Goal: Find specific page/section: Find specific page/section

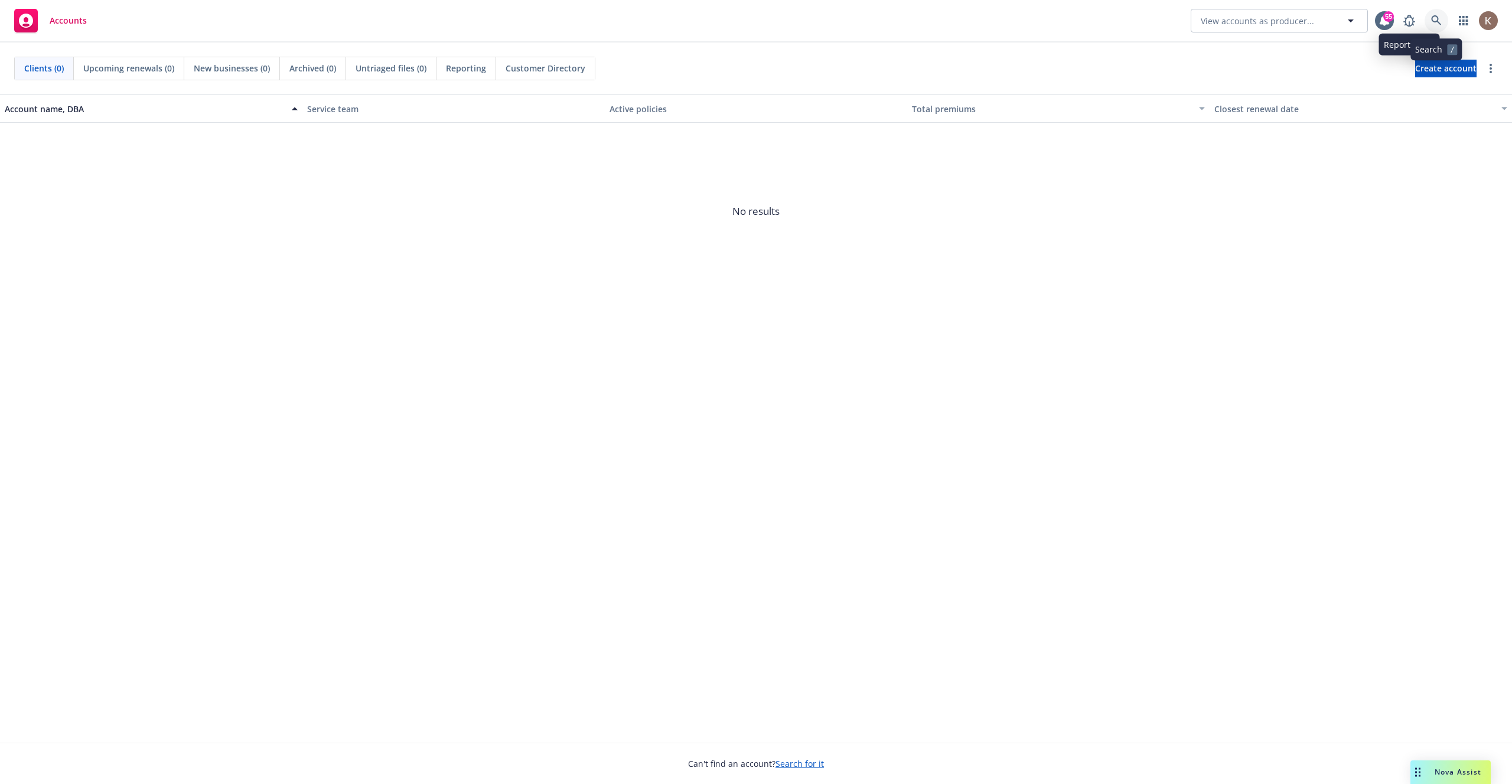
click at [1434, 17] on icon at bounding box center [1436, 21] width 10 height 10
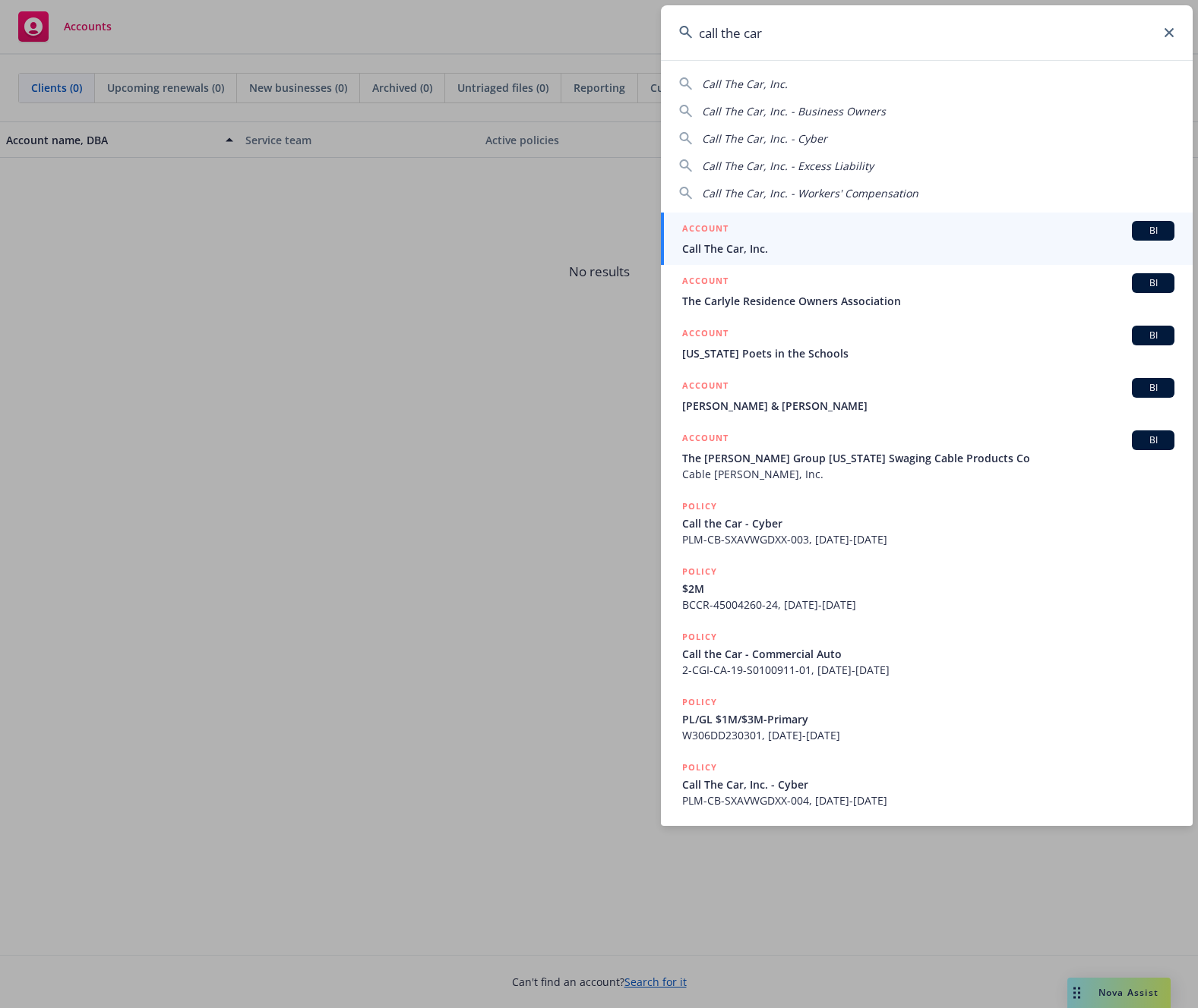
type input "call the car"
click at [796, 241] on span "Call The Car, Inc." at bounding box center [928, 248] width 492 height 16
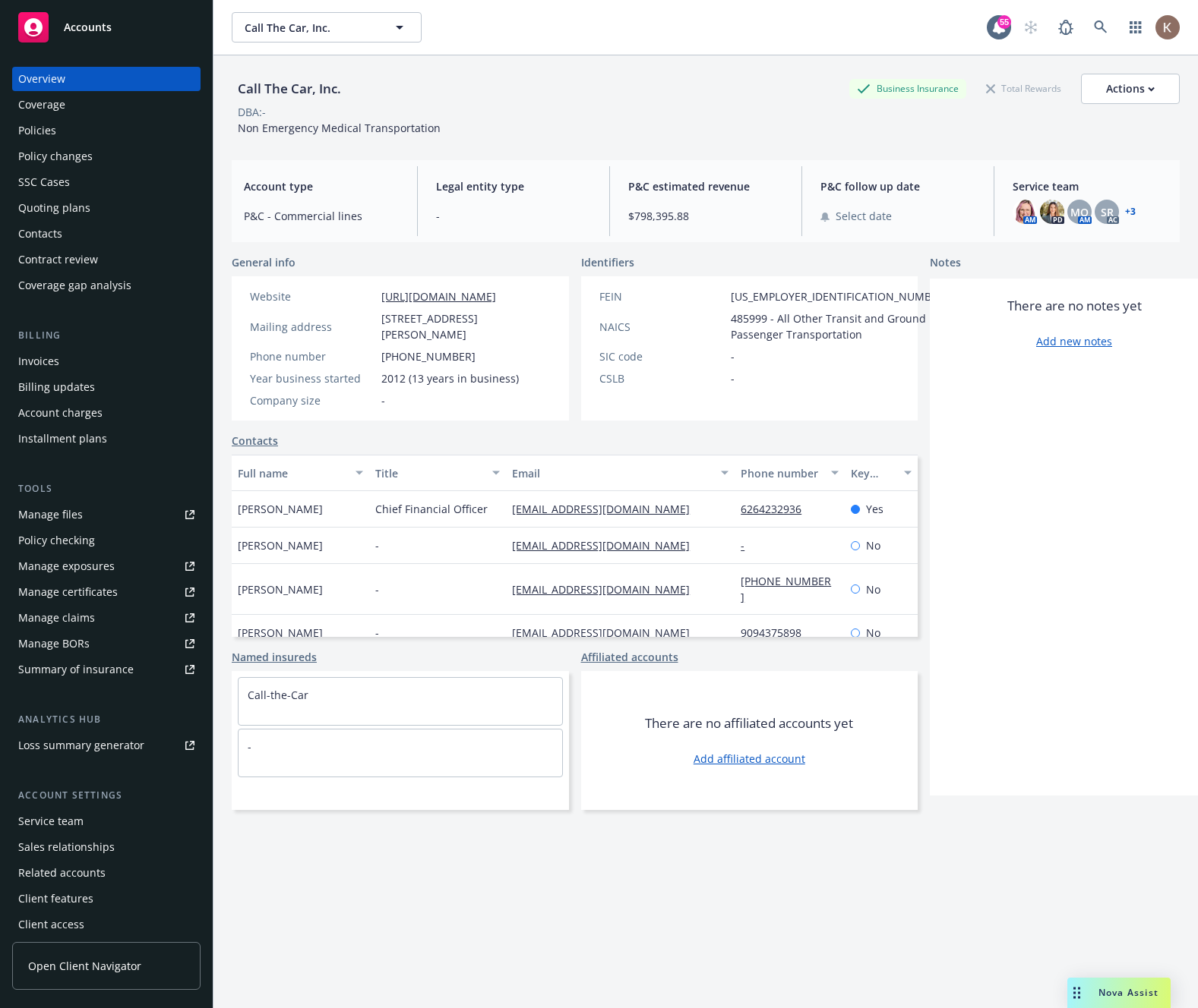
click at [86, 971] on span "Open Client Navigator" at bounding box center [85, 966] width 113 height 16
click at [1105, 36] on link at bounding box center [1100, 27] width 31 height 31
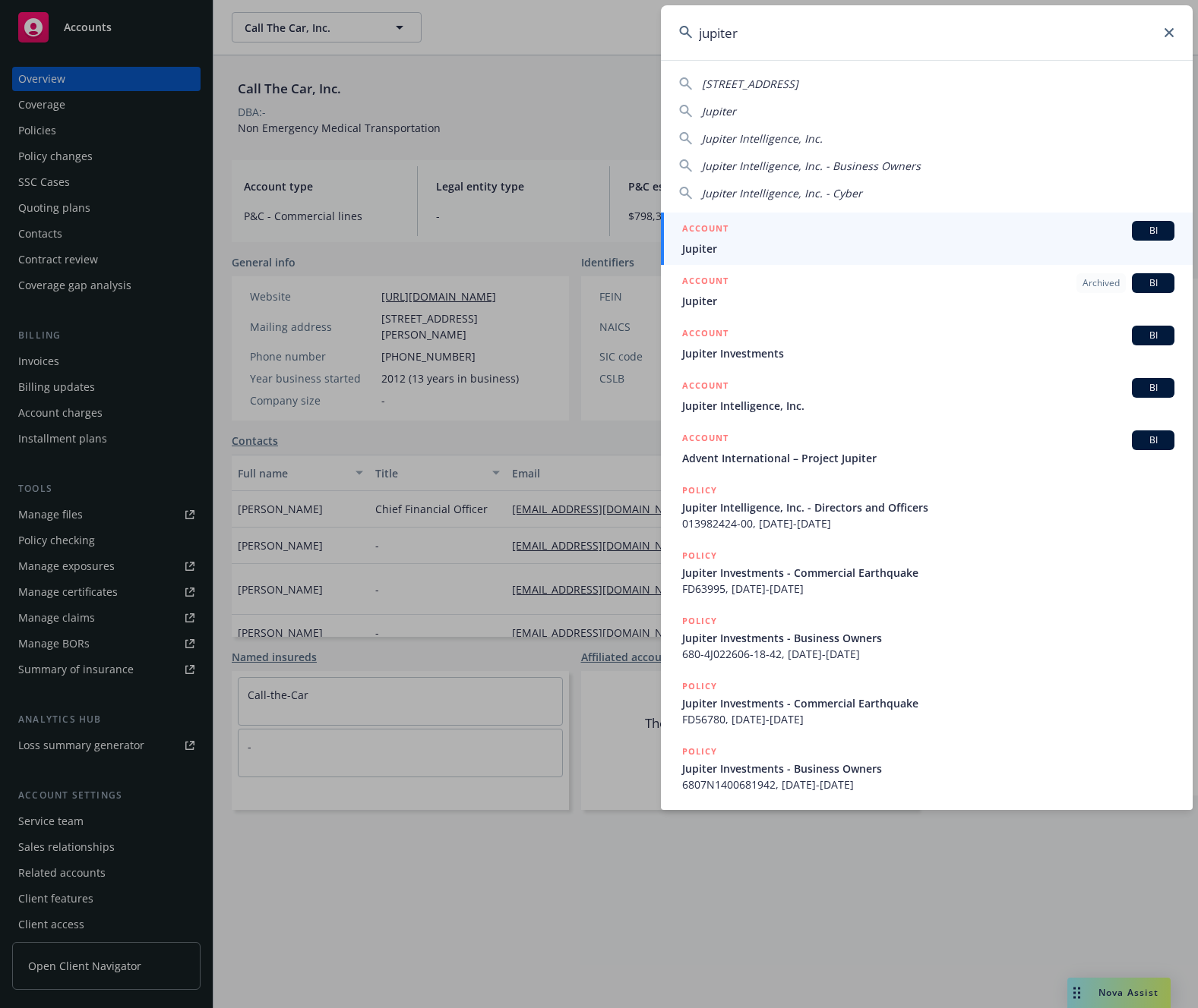
type input "jupiter"
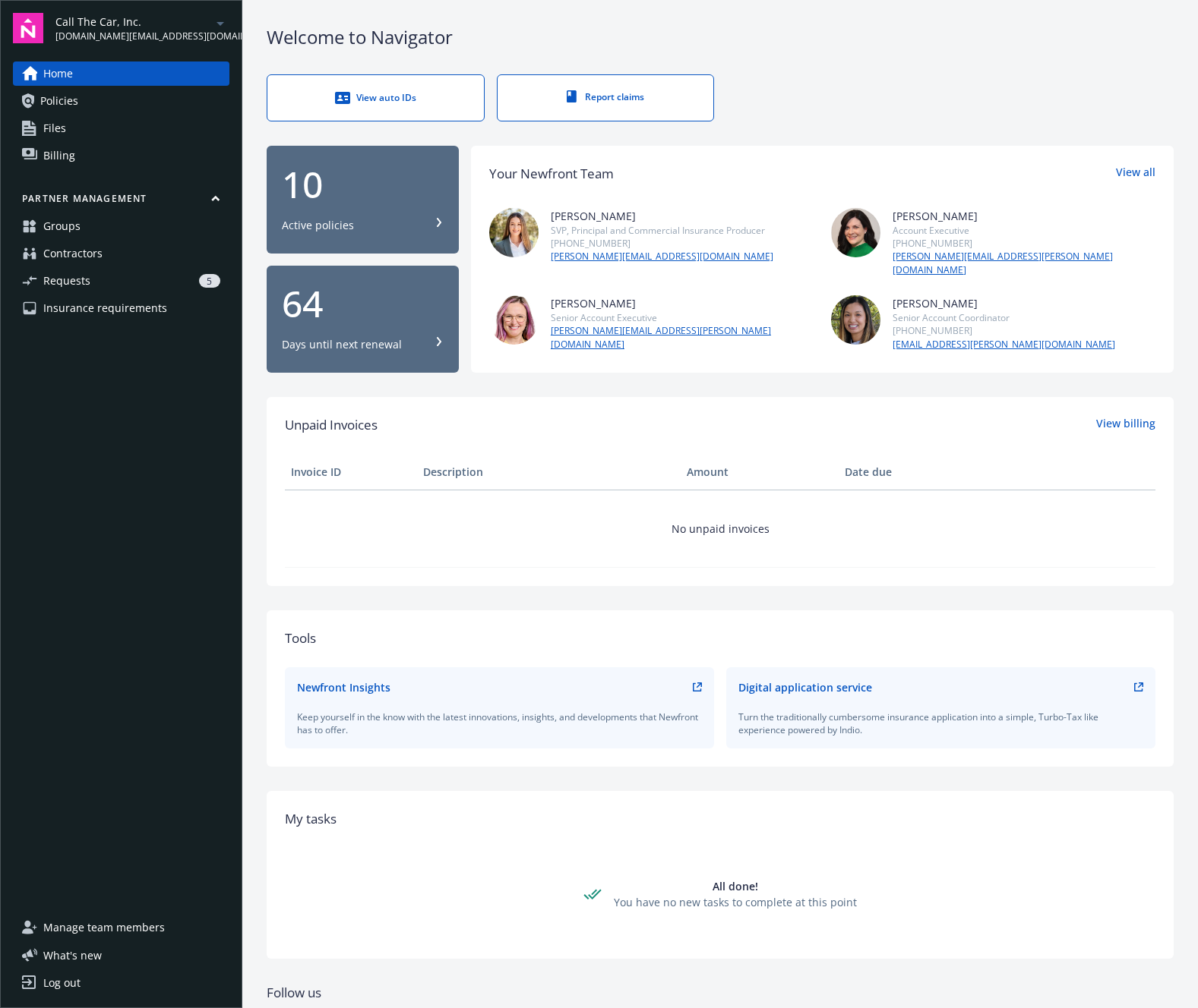
click at [126, 281] on div "5" at bounding box center [158, 281] width 124 height 13
